Goal: Feedback & Contribution: Leave review/rating

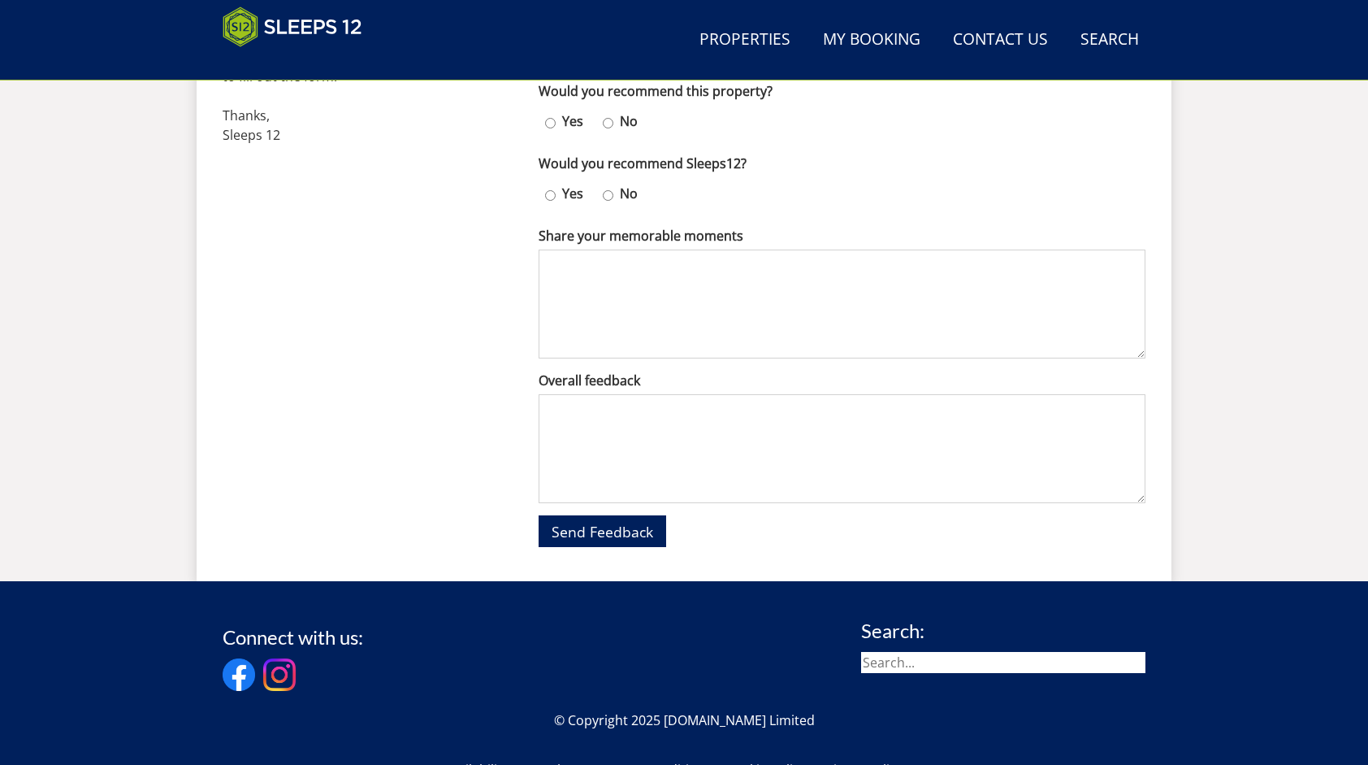
scroll to position [704, 0]
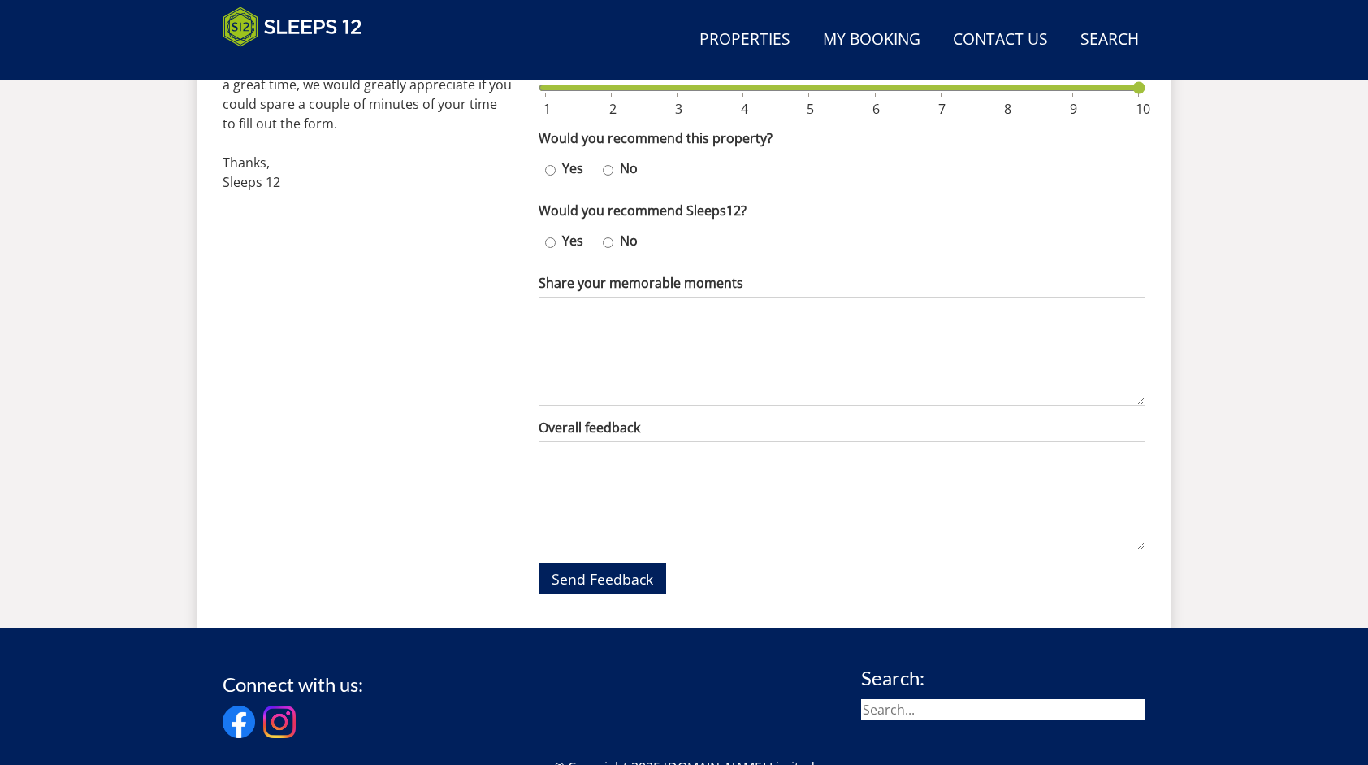
click at [552, 166] on input "Yes" at bounding box center [550, 170] width 11 height 24
radio input "true"
click at [552, 241] on input "Yes" at bounding box center [550, 243] width 11 height 24
radio input "true"
click at [564, 299] on textarea "Share your memorable moments" at bounding box center [842, 351] width 607 height 109
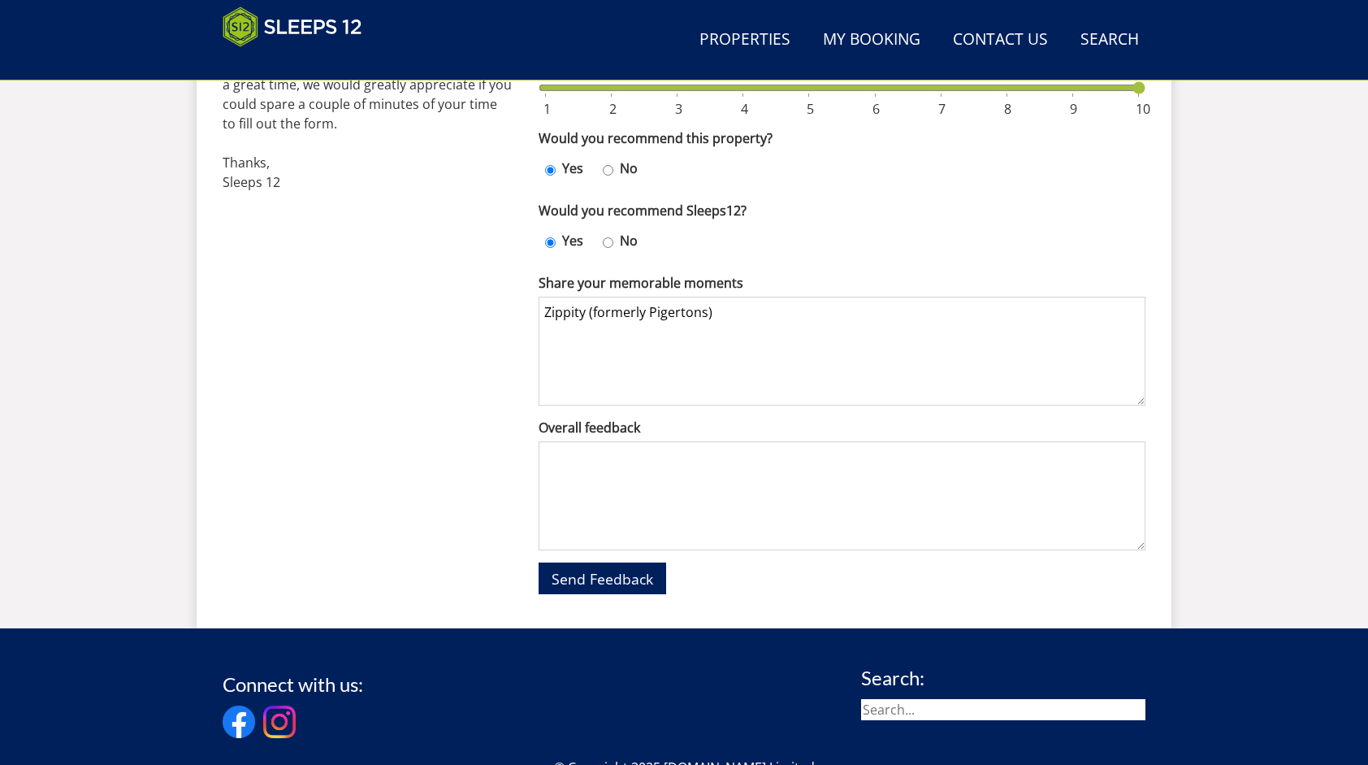
click at [575, 314] on textarea "Zippity (formerly Pigertons)" at bounding box center [842, 351] width 607 height 109
click at [575, 310] on textarea "Zippity (formerly Pigertons)" at bounding box center [842, 351] width 607 height 109
click at [563, 319] on textarea "Zippity (formerly Pigertons)" at bounding box center [842, 351] width 607 height 109
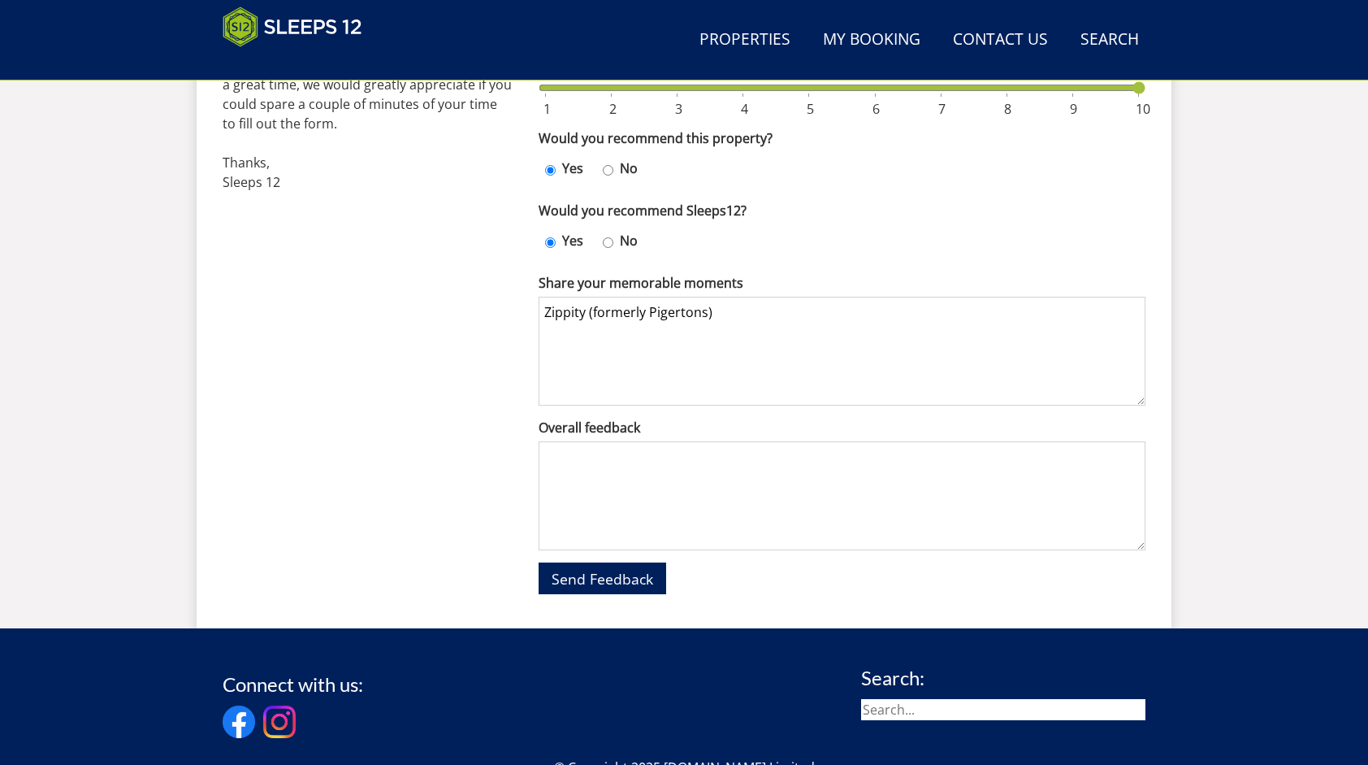
click at [563, 319] on textarea "Zippity (formerly Pigertons)" at bounding box center [842, 351] width 607 height 109
click at [700, 313] on textarea "Zippity (formerly Pigertons)" at bounding box center [842, 351] width 607 height 109
click at [713, 311] on textarea "Zippity (formerly Pigertons)" at bounding box center [842, 351] width 607 height 109
click at [761, 311] on textarea "Zippity (formerly Pigertons) is a" at bounding box center [842, 351] width 607 height 109
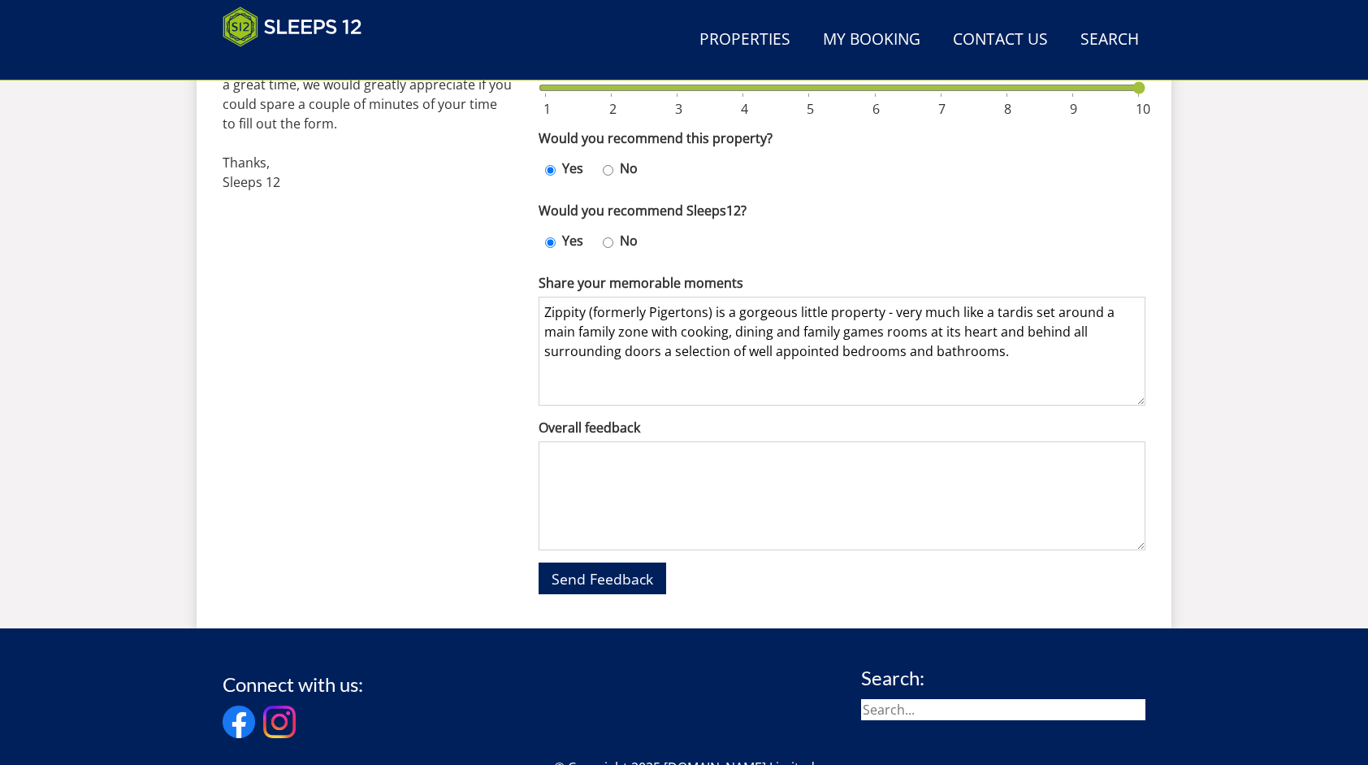
click at [993, 312] on textarea "Zippity (formerly Pigertons) is a gorgeous little property - very much like a t…" at bounding box center [842, 351] width 607 height 109
click at [1033, 368] on textarea "Zippity (formerly Pigertons) is a gorgeous little property - very much like a T…" at bounding box center [842, 351] width 607 height 109
click at [579, 370] on textarea "Zippity (formerly Pigertons) is a gorgeous little property - very much like a T…" at bounding box center [842, 351] width 607 height 109
click at [956, 307] on textarea "Zippity (formerly Pigertons) is a gorgeous little property - very much like a T…" at bounding box center [842, 351] width 607 height 109
click at [918, 351] on textarea "Zippity (formerly Pigertons) is a gorgeous little property - very much Tardis s…" at bounding box center [842, 351] width 607 height 109
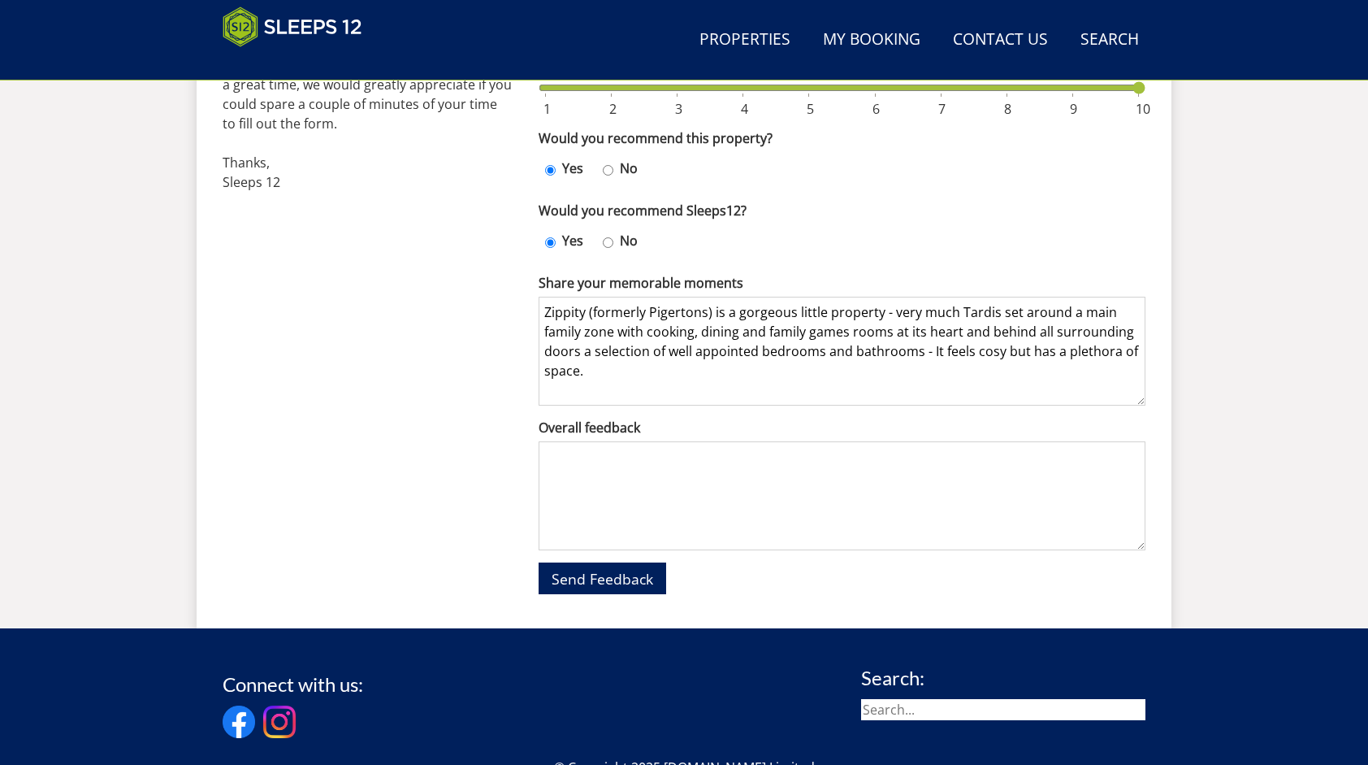
click at [587, 368] on textarea "Zippity (formerly Pigertons) is a gorgeous little property - very much Tardis s…" at bounding box center [842, 351] width 607 height 109
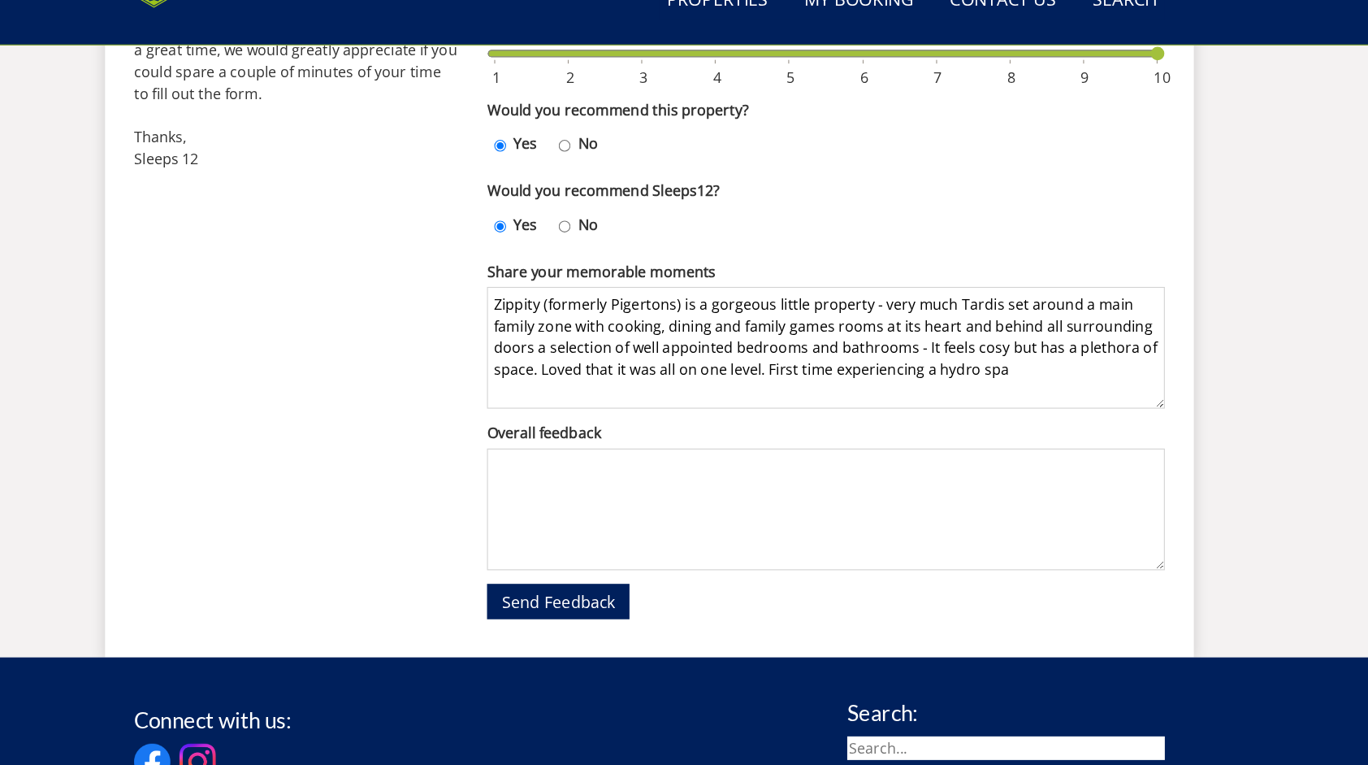
click at [1012, 365] on textarea "Zippity (formerly Pigertons) is a gorgeous little property - very much Tardis s…" at bounding box center [842, 351] width 607 height 109
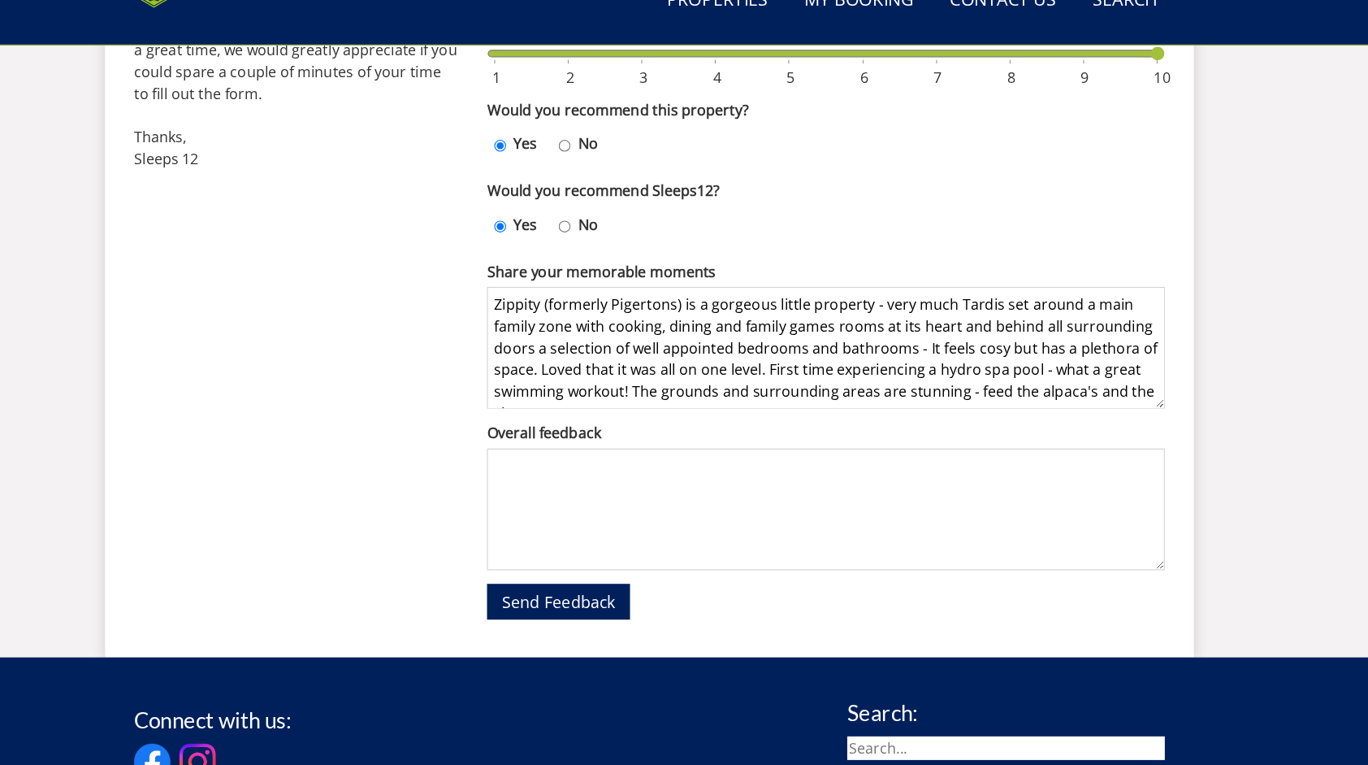
scroll to position [13, 0]
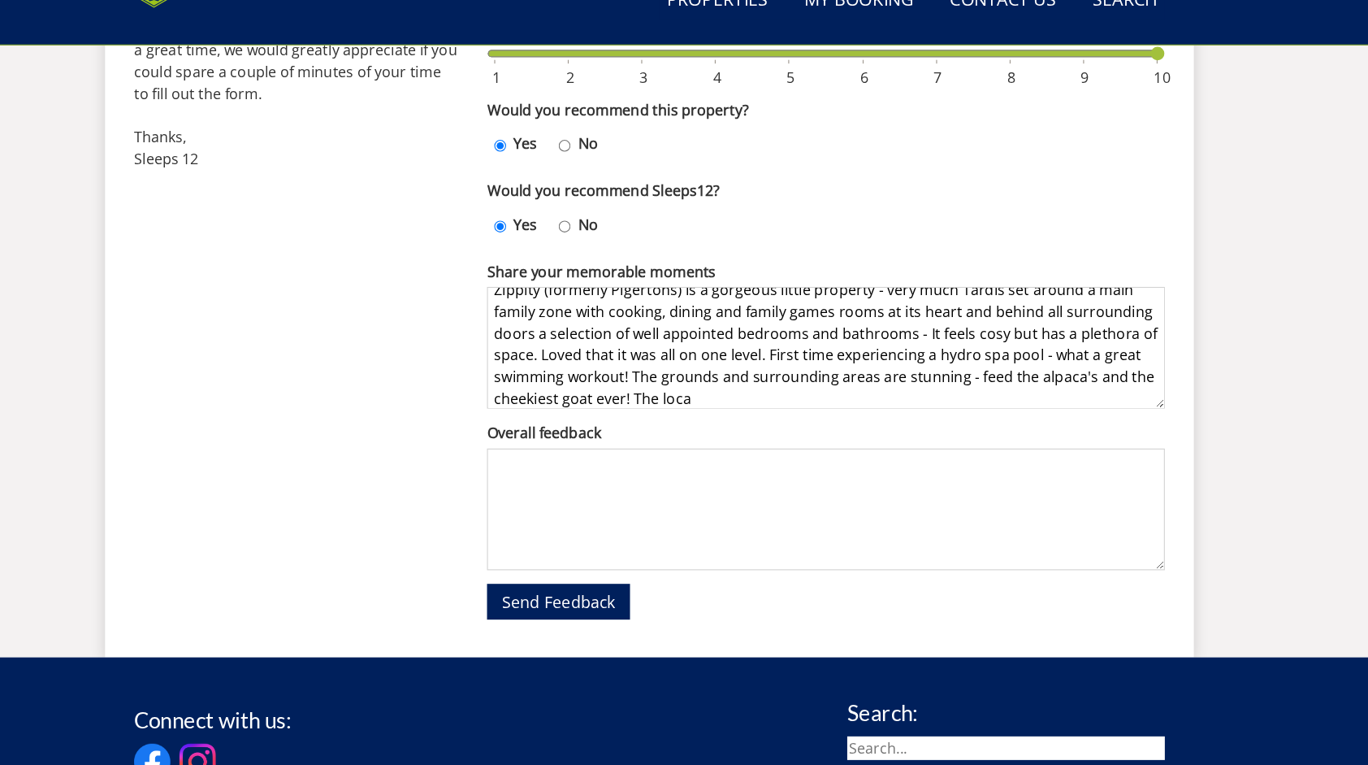
click at [720, 395] on textarea "Zippity (formerly Pigertons) is a gorgeous little property - very much Tardis s…" at bounding box center [842, 351] width 607 height 109
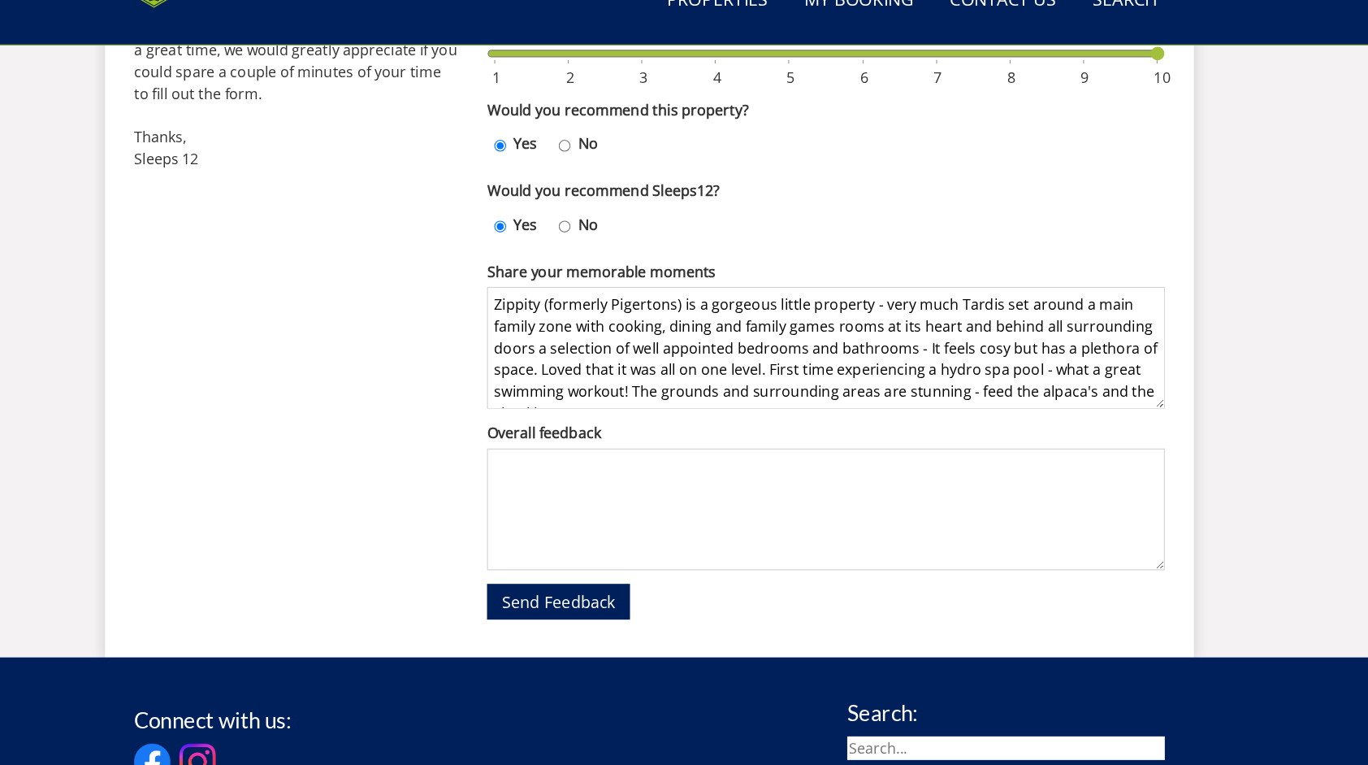
click at [588, 311] on textarea "Zippity (formerly Pigertons) is a gorgeous little property - very much Tardis s…" at bounding box center [842, 351] width 607 height 109
click at [861, 332] on textarea "Zippity is a gorgeous little property - very much Tardis set around a main fami…" at bounding box center [842, 351] width 607 height 109
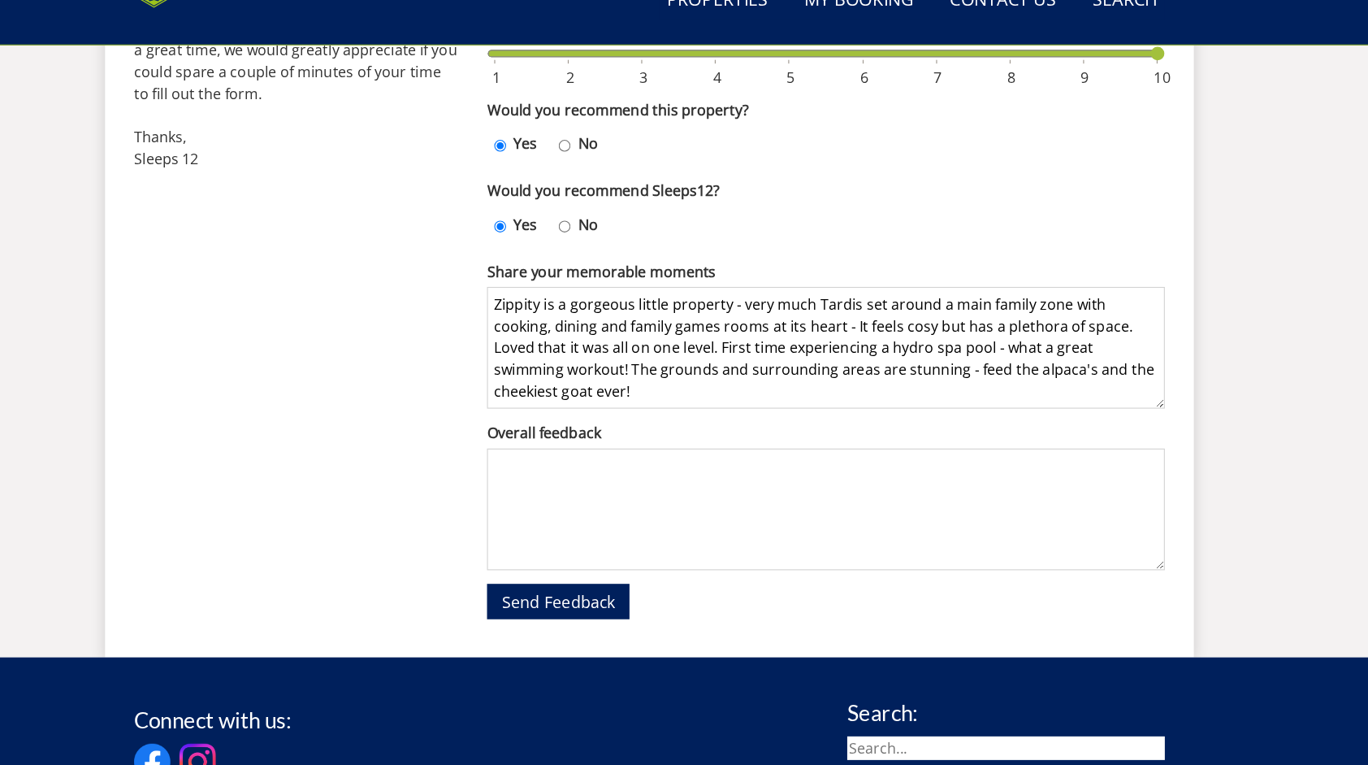
click at [557, 392] on textarea "Zippity is a gorgeous little property - very much Tardis set around a main fami…" at bounding box center [842, 351] width 607 height 109
click at [1133, 371] on textarea "Zippity is a gorgeous little property - very much Tardis set around a main fami…" at bounding box center [842, 351] width 607 height 109
click at [955, 385] on textarea "Zippity is a gorgeous little property - very much Tardis set around a main fami…" at bounding box center [842, 351] width 607 height 109
type textarea "Zippity is a gorgeous little property - very much Tardis set around a main fami…"
click at [618, 461] on textarea "Overall feedback" at bounding box center [842, 495] width 607 height 109
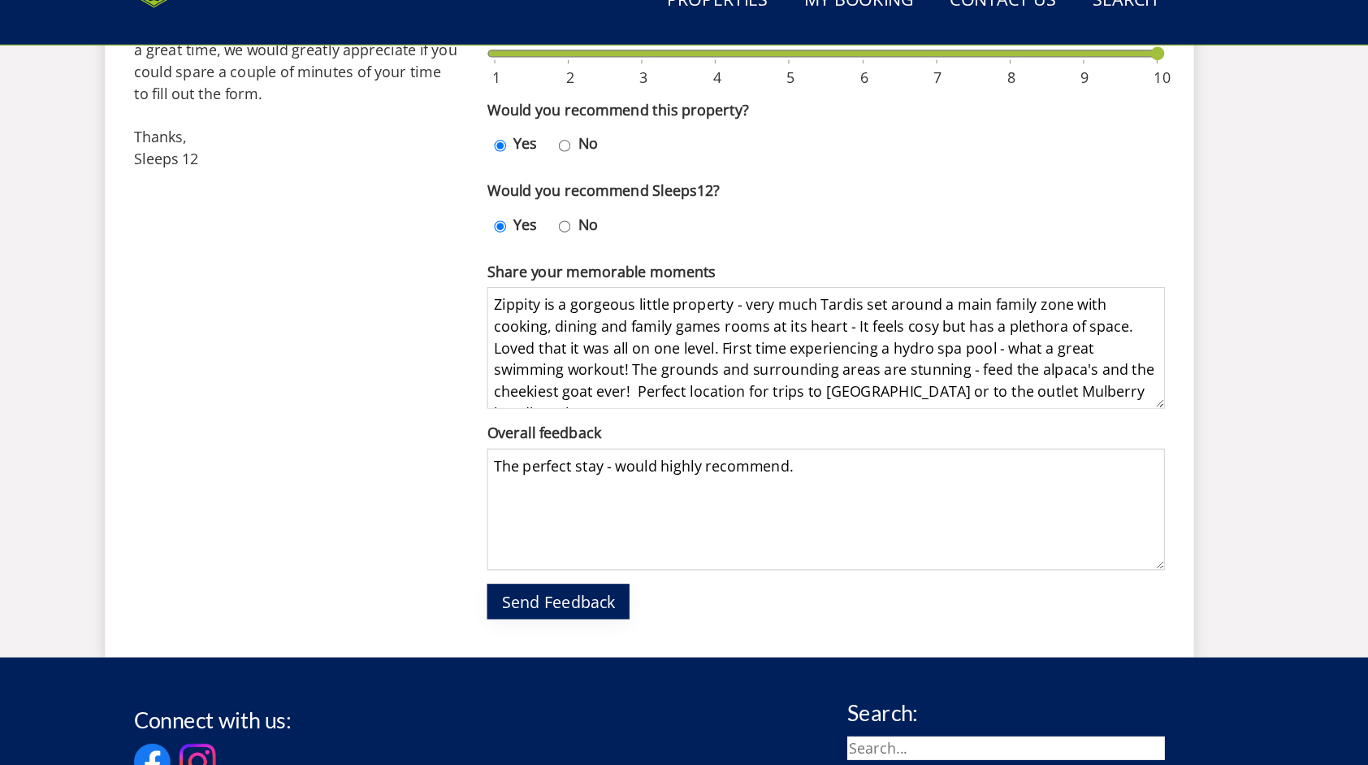
type textarea "The perfect stay - would highly recommend."
click at [600, 576] on span "Send Feedback" at bounding box center [603, 579] width 102 height 20
